Goal: Find specific page/section: Find specific page/section

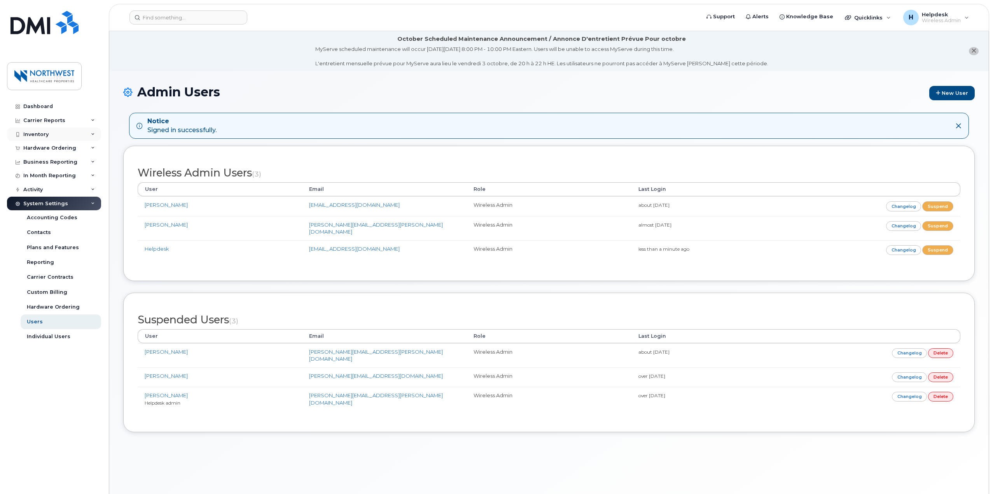
click at [56, 137] on div "Inventory" at bounding box center [54, 135] width 94 height 14
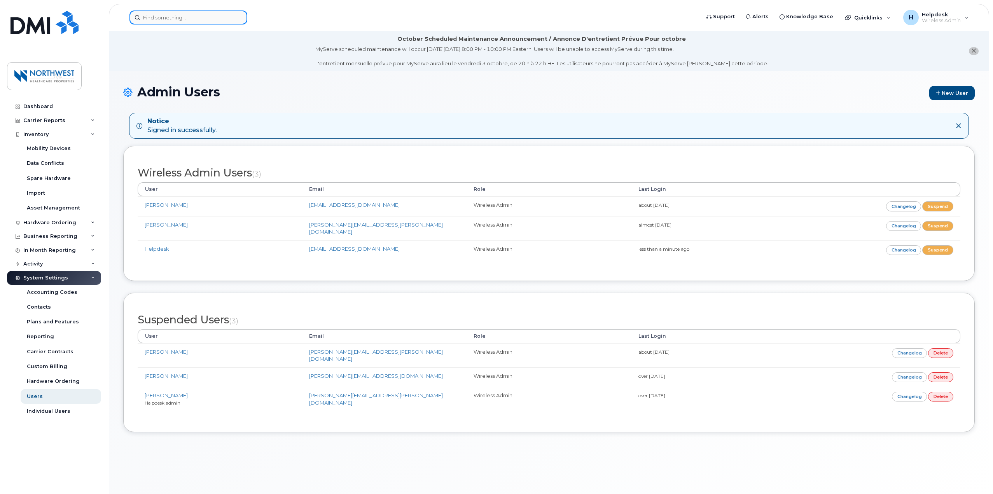
click at [163, 11] on input at bounding box center [188, 17] width 118 height 14
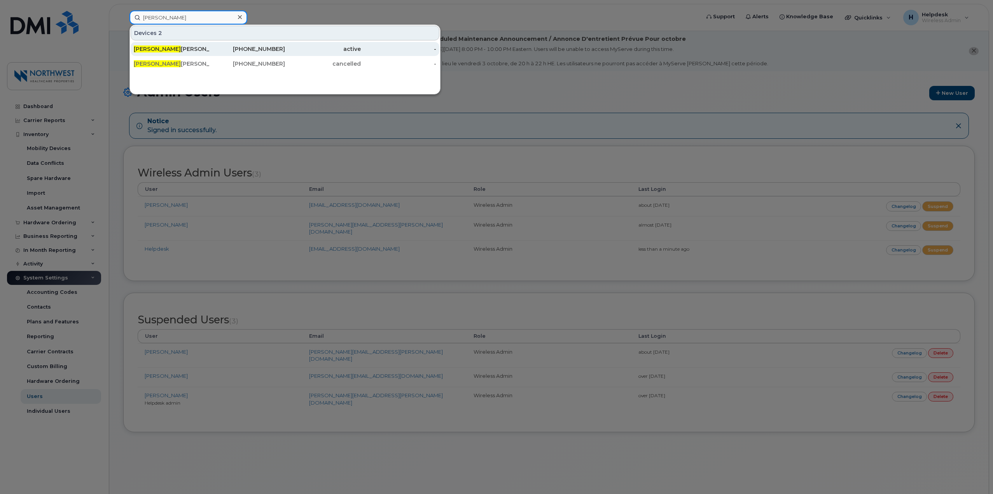
type input "sean"
click at [249, 51] on div "647-782-0977" at bounding box center [248, 49] width 76 height 8
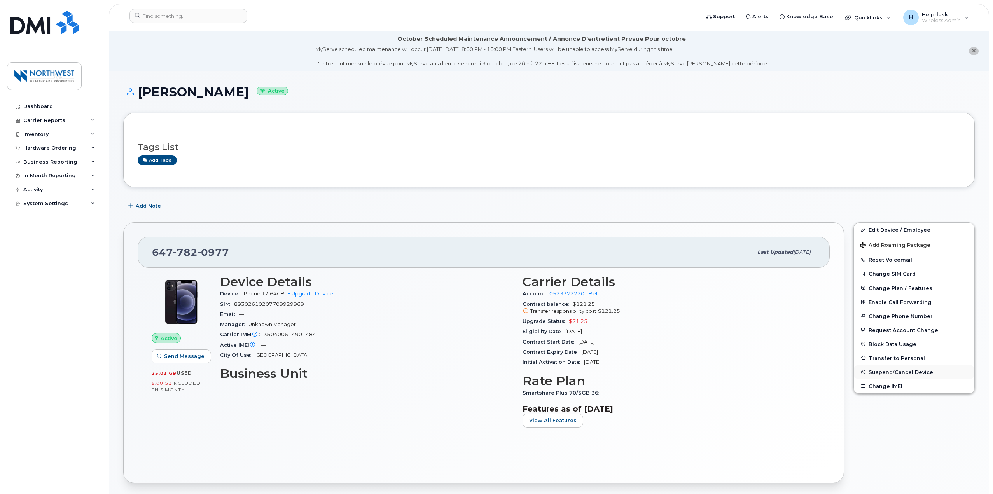
click at [865, 371] on icon "button" at bounding box center [863, 372] width 4 height 4
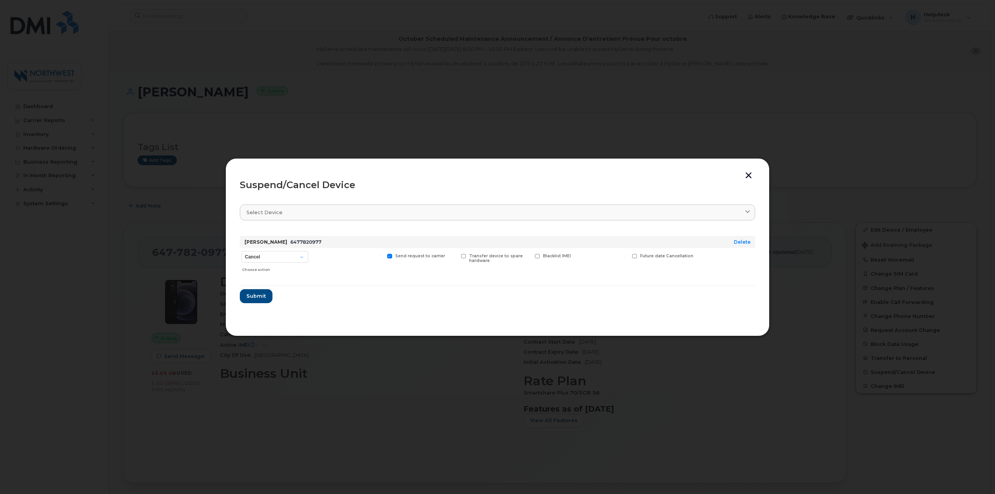
click at [749, 170] on div "Suspend/Cancel Device Select device Type first three symbols or more Sean O'rio…" at bounding box center [498, 247] width 544 height 178
click at [748, 179] on button "button" at bounding box center [749, 176] width 12 height 8
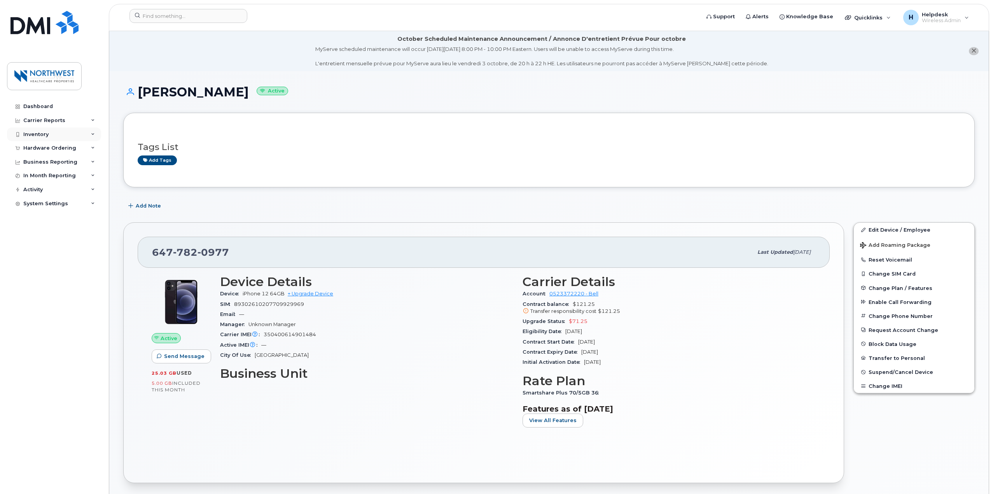
click at [47, 136] on div "Inventory" at bounding box center [35, 134] width 25 height 6
click at [47, 148] on div "Mobility Devices" at bounding box center [49, 148] width 44 height 7
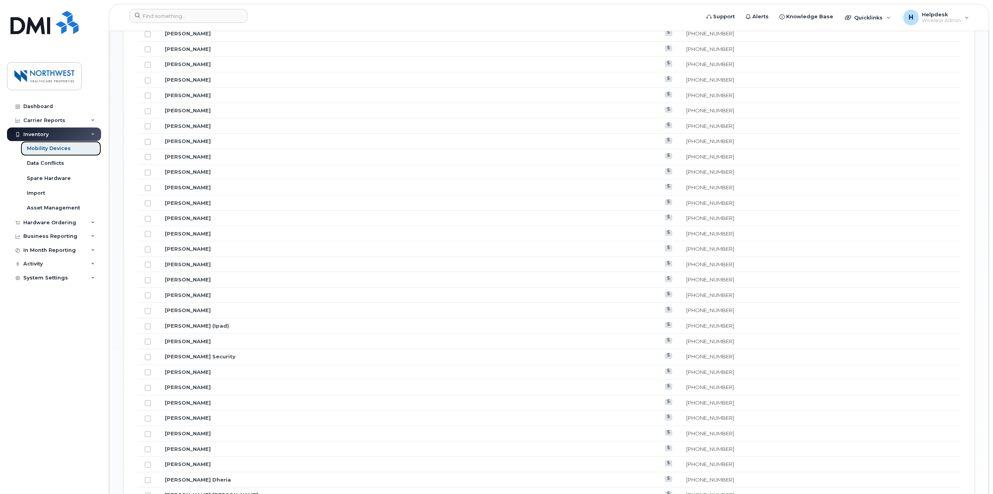
scroll to position [808, 0]
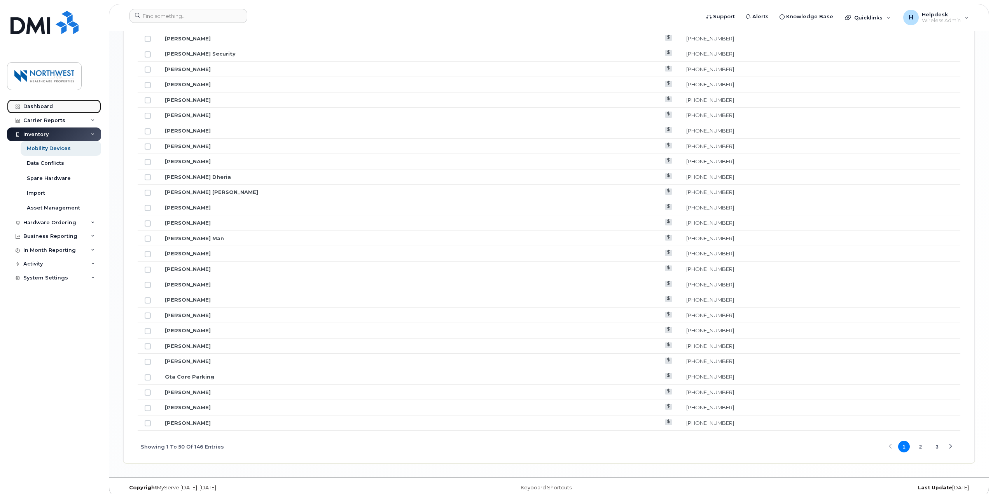
click at [59, 108] on link "Dashboard" at bounding box center [54, 107] width 94 height 14
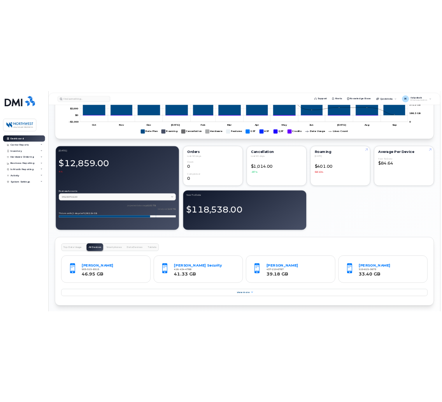
scroll to position [597, 0]
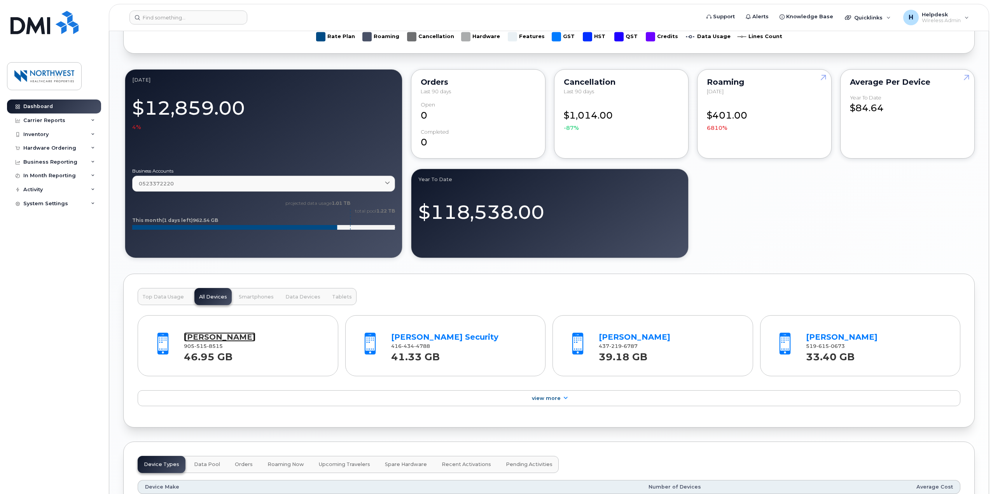
click at [201, 332] on link "Aaron Sanchez" at bounding box center [220, 336] width 72 height 9
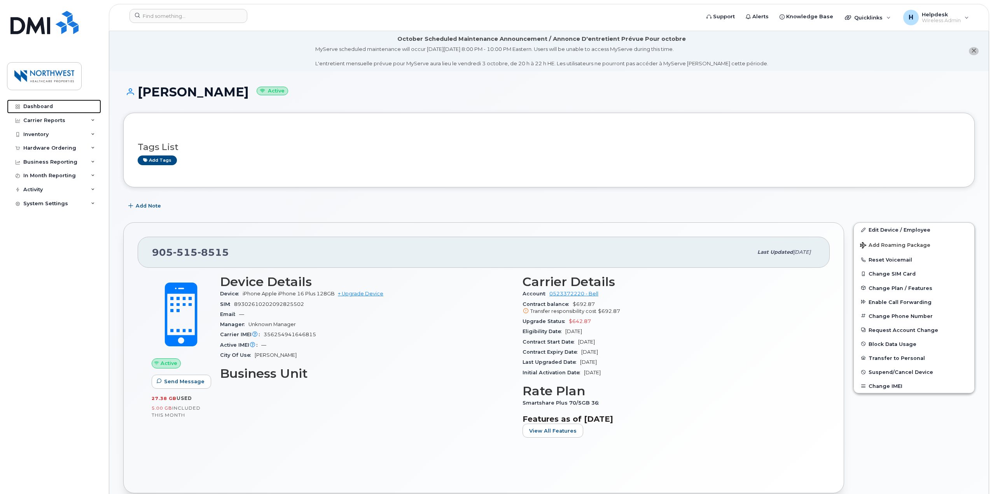
drag, startPoint x: 76, startPoint y: 104, endPoint x: 382, endPoint y: 164, distance: 311.8
click at [76, 104] on link "Dashboard" at bounding box center [54, 107] width 94 height 14
